Goal: Information Seeking & Learning: Learn about a topic

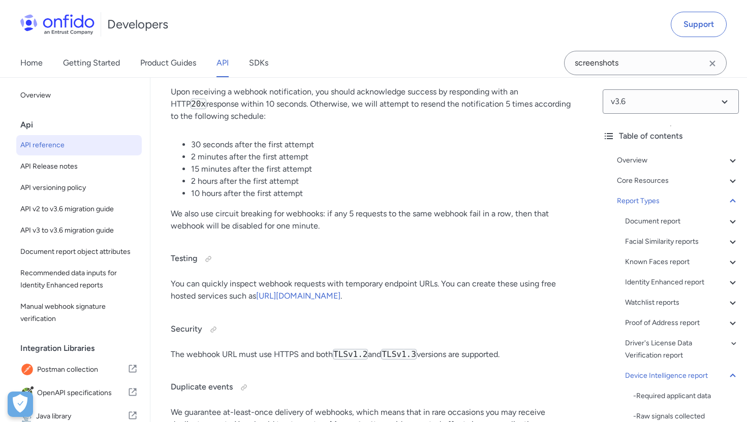
scroll to position [90386, 0]
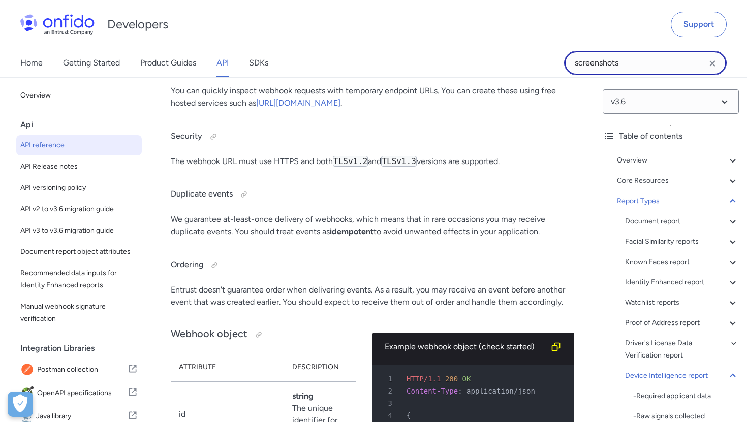
click at [640, 70] on input "screenshots" at bounding box center [645, 63] width 163 height 24
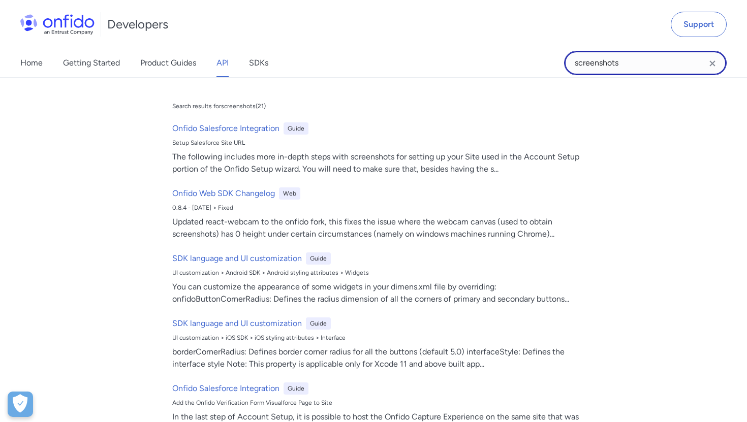
click at [640, 70] on input "screenshots" at bounding box center [645, 63] width 163 height 24
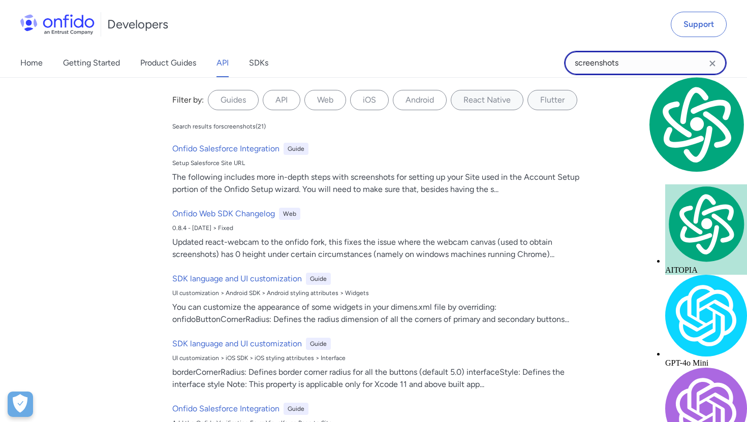
click at [640, 70] on input "screenshots" at bounding box center [645, 63] width 163 height 24
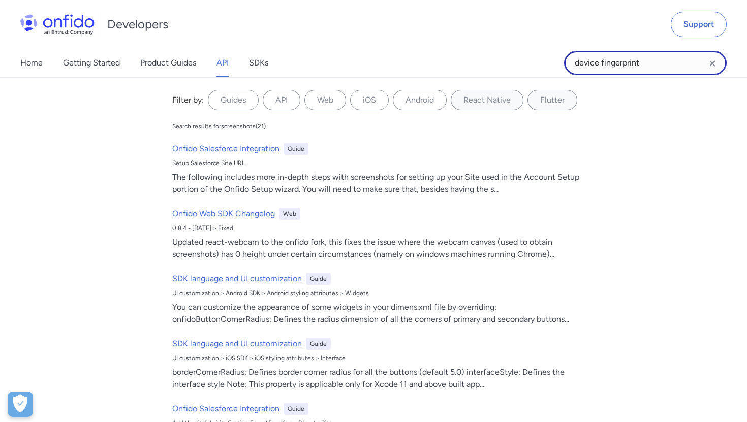
type input "device fingerprint"
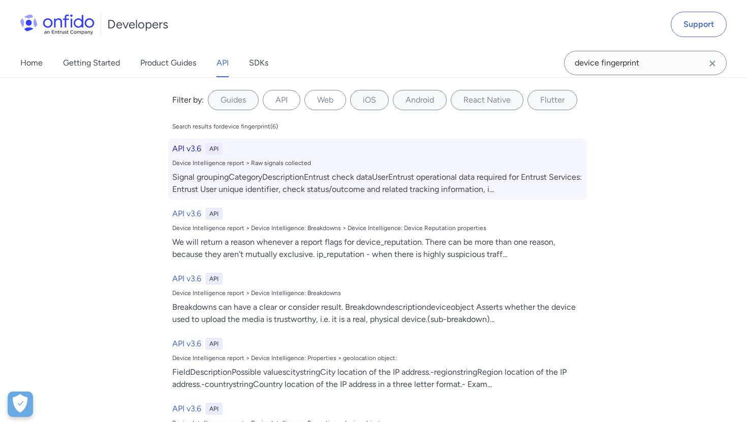
click at [195, 149] on h6 "API v3.6" at bounding box center [186, 149] width 29 height 12
click at [191, 149] on h6 "API v3.6" at bounding box center [186, 149] width 29 height 12
click at [193, 151] on h6 "API v3.6" at bounding box center [186, 149] width 29 height 12
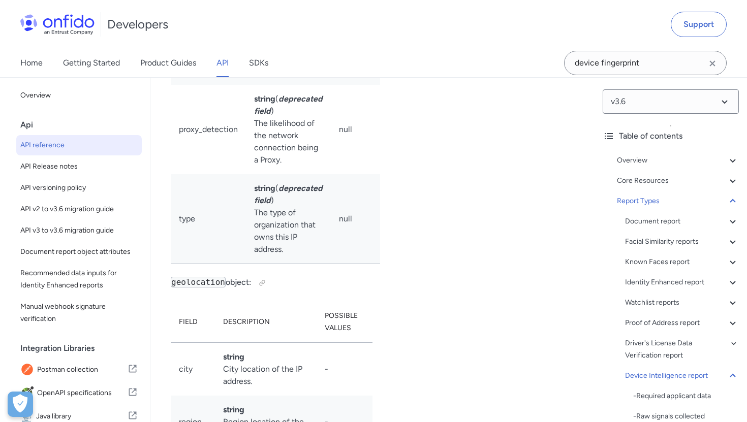
scroll to position [88159, 0]
